Goal: Find specific page/section: Find specific page/section

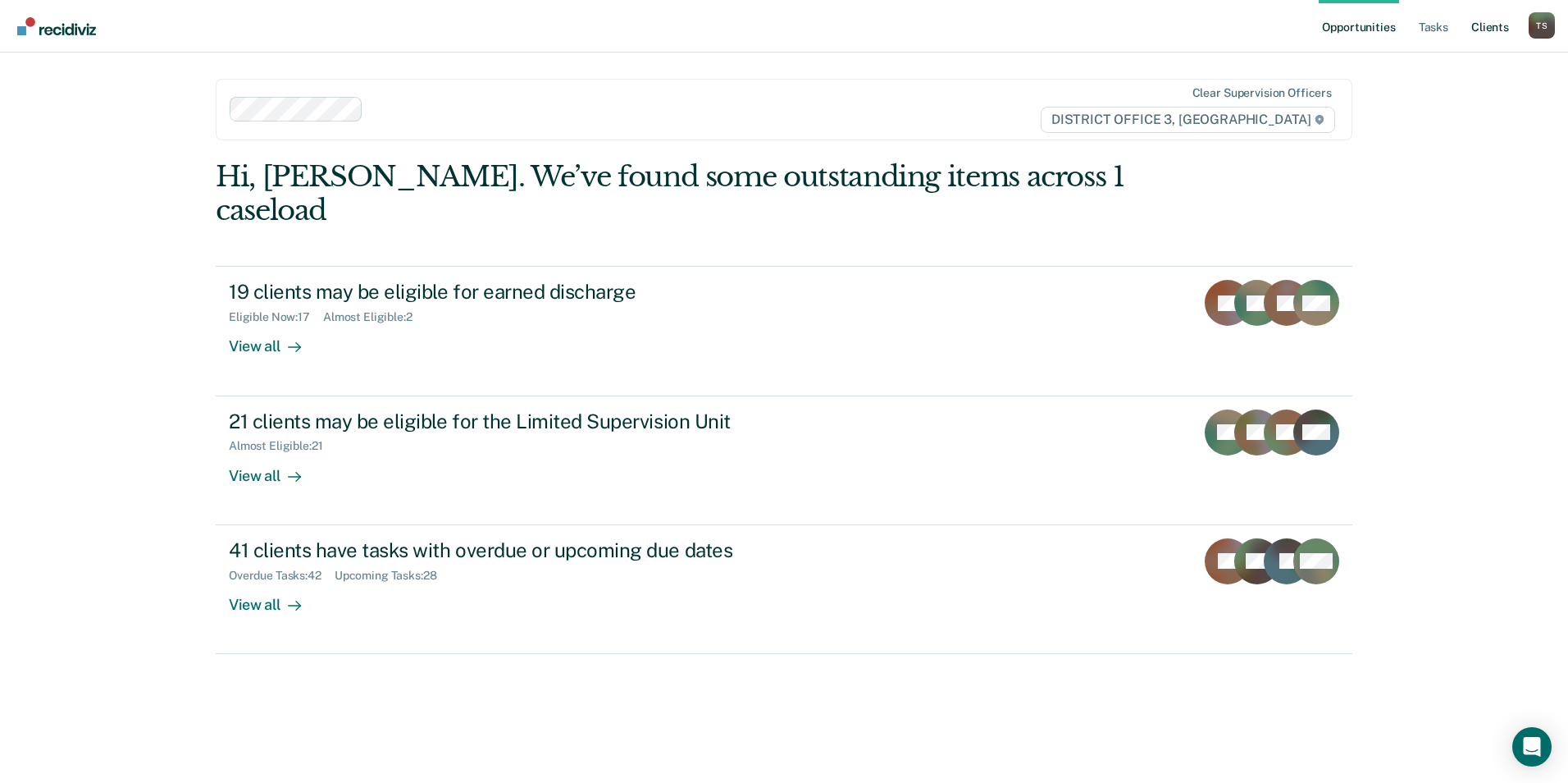
click at [1479, 30] on link "Client s" at bounding box center [1490, 26] width 45 height 53
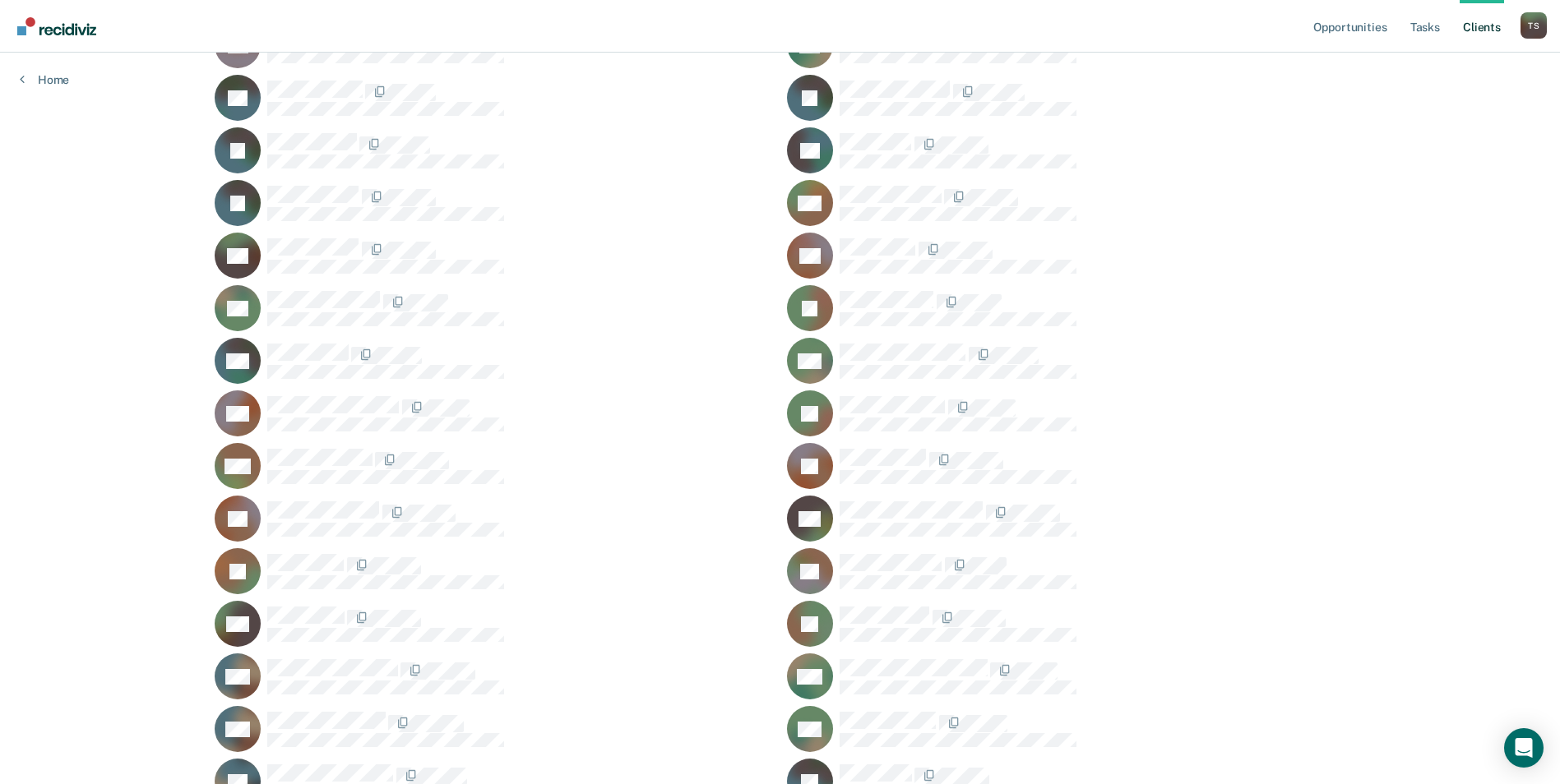
scroll to position [1233, 0]
